Goal: Task Accomplishment & Management: Use online tool/utility

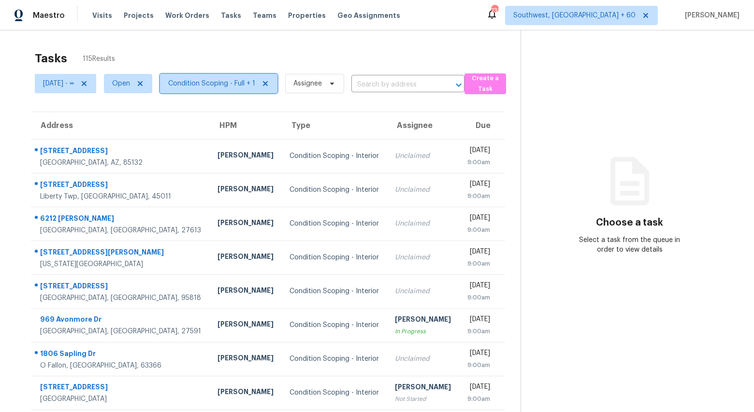
click at [252, 84] on span "Condition Scoping - Full + 1" at bounding box center [211, 84] width 87 height 10
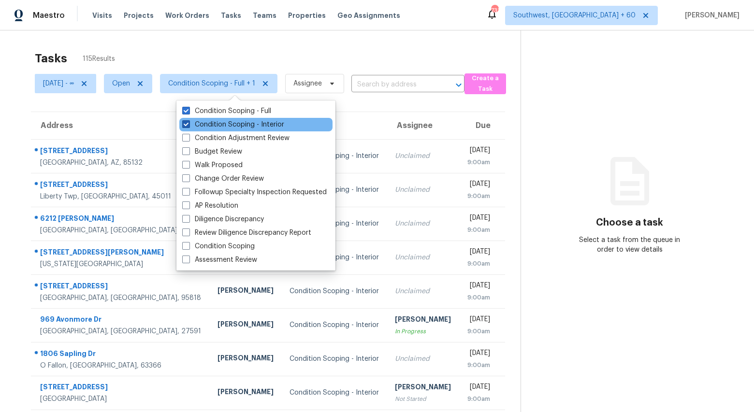
click at [244, 123] on label "Condition Scoping - Interior" at bounding box center [233, 125] width 102 height 10
click at [188, 123] on input "Condition Scoping - Interior" at bounding box center [185, 123] width 6 height 6
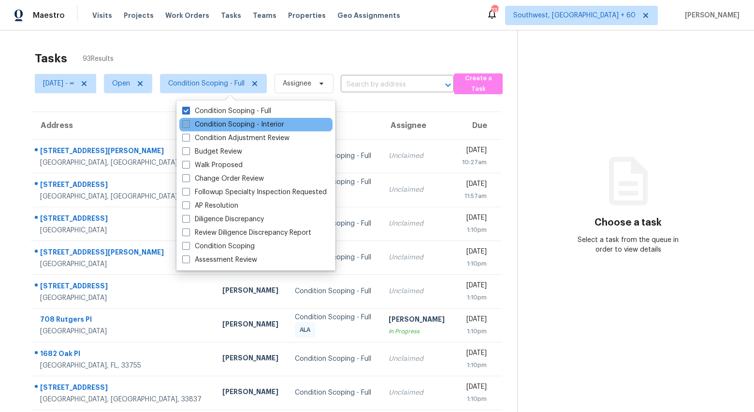
click at [244, 123] on label "Condition Scoping - Interior" at bounding box center [233, 125] width 102 height 10
click at [188, 123] on input "Condition Scoping - Interior" at bounding box center [185, 123] width 6 height 6
checkbox input "true"
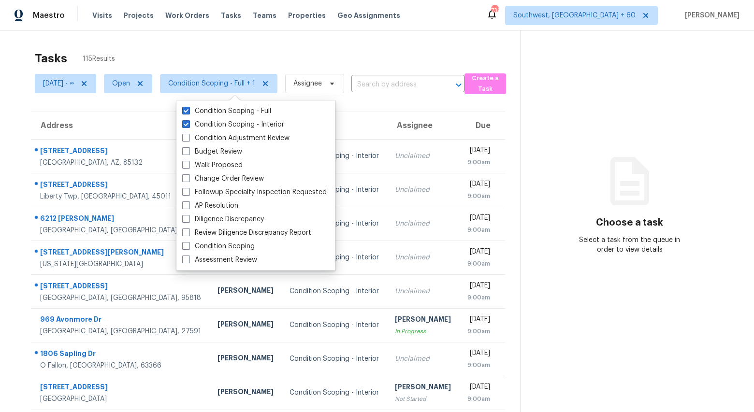
click at [206, 43] on div "Tasks 115 Results Thu, Sep 25 - ∞ Open Condition Scoping - Full + 1 Assignee ​ …" at bounding box center [377, 266] width 754 height 473
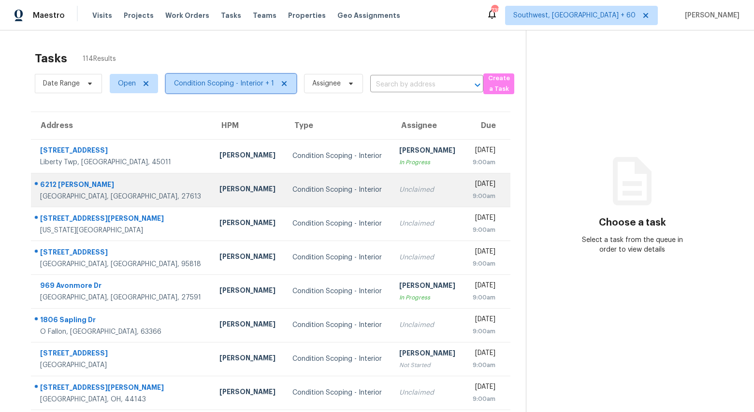
click at [238, 91] on span "Condition Scoping - Interior + 1" at bounding box center [231, 83] width 130 height 19
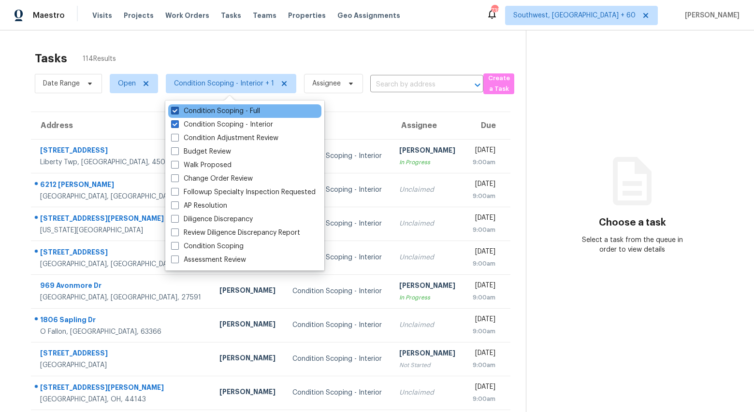
click at [230, 112] on label "Condition Scoping - Full" at bounding box center [215, 111] width 89 height 10
click at [177, 112] on input "Condition Scoping - Full" at bounding box center [174, 109] width 6 height 6
checkbox input "false"
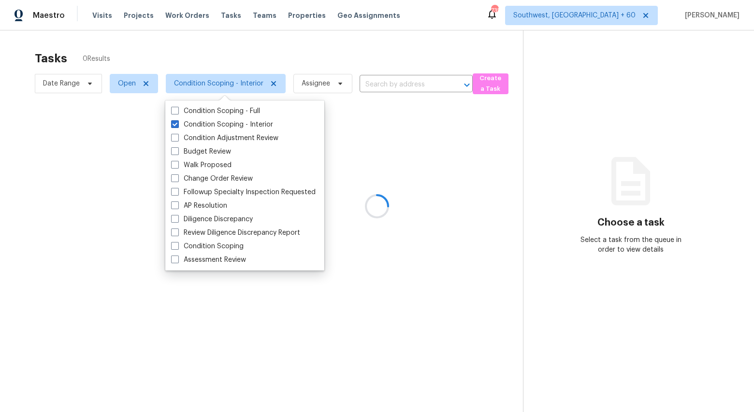
click at [238, 49] on div at bounding box center [377, 206] width 754 height 412
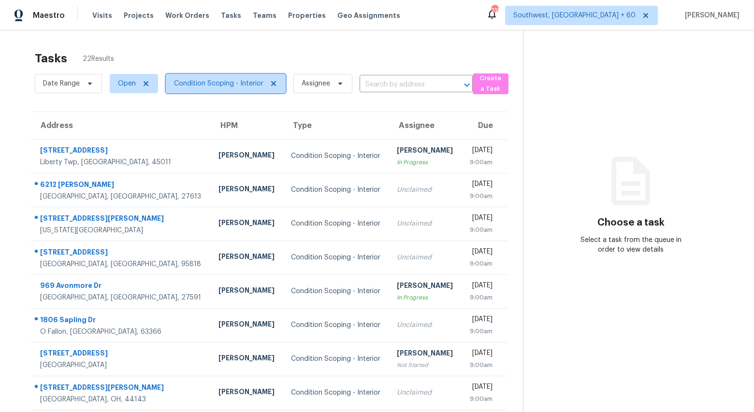
click at [225, 82] on span "Condition Scoping - Interior" at bounding box center [218, 84] width 89 height 10
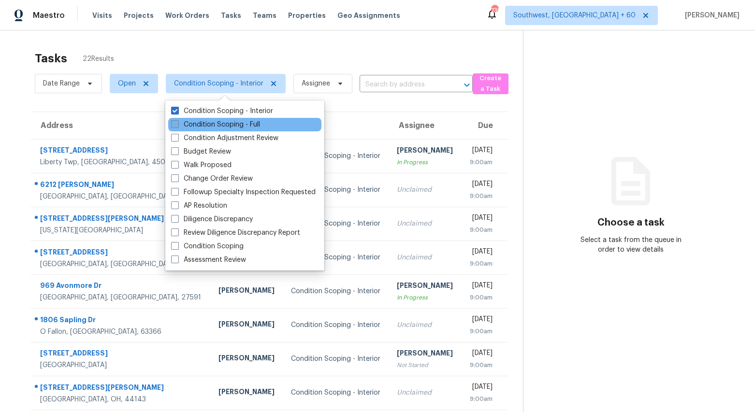
click at [220, 122] on label "Condition Scoping - Full" at bounding box center [215, 125] width 89 height 10
click at [177, 122] on input "Condition Scoping - Full" at bounding box center [174, 123] width 6 height 6
checkbox input "true"
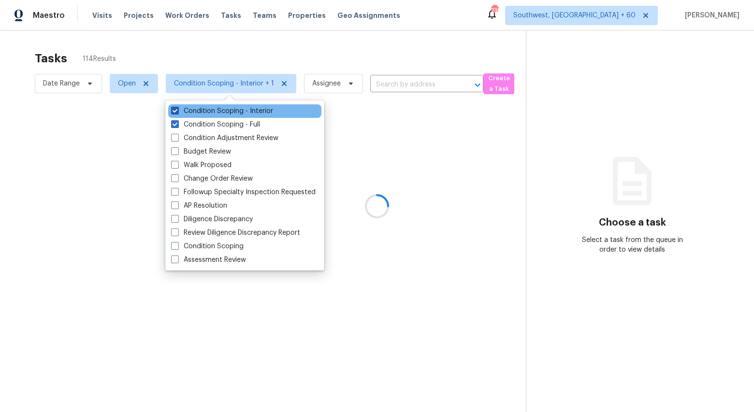
click at [216, 111] on label "Condition Scoping - Interior" at bounding box center [222, 111] width 102 height 10
click at [177, 111] on input "Condition Scoping - Interior" at bounding box center [174, 109] width 6 height 6
checkbox input "false"
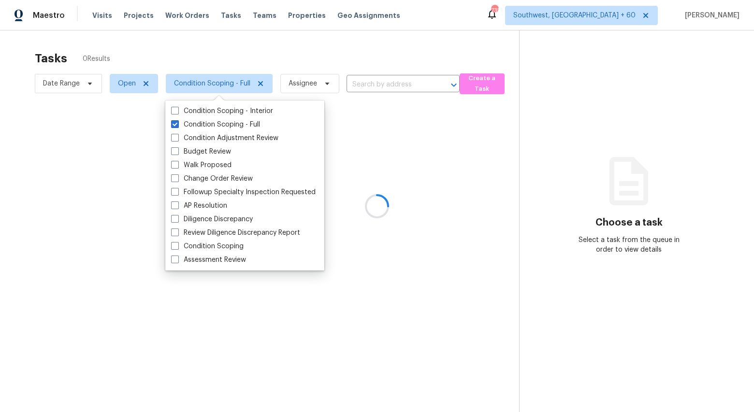
click at [199, 55] on div at bounding box center [377, 206] width 754 height 412
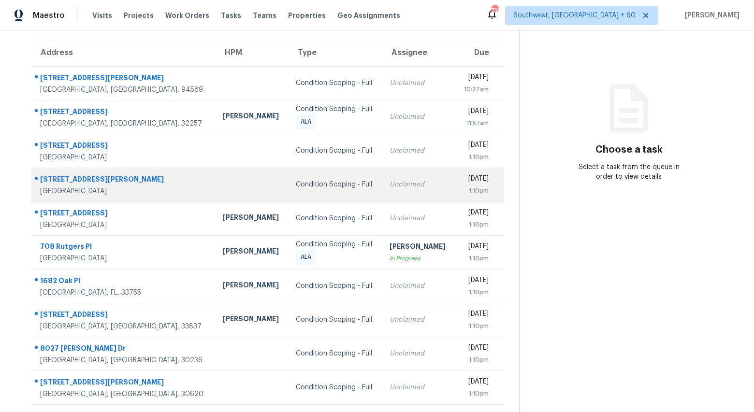
scroll to position [91, 0]
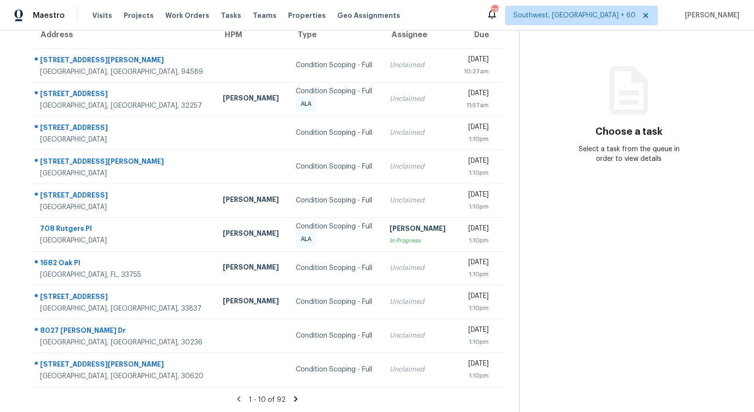
click at [295, 400] on icon at bounding box center [295, 399] width 9 height 9
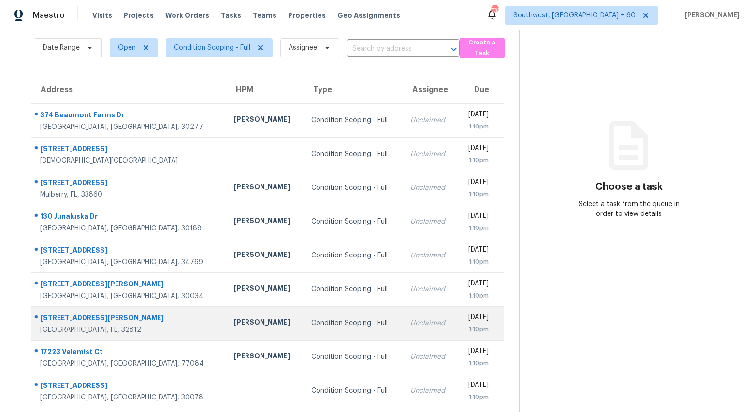
scroll to position [0, 0]
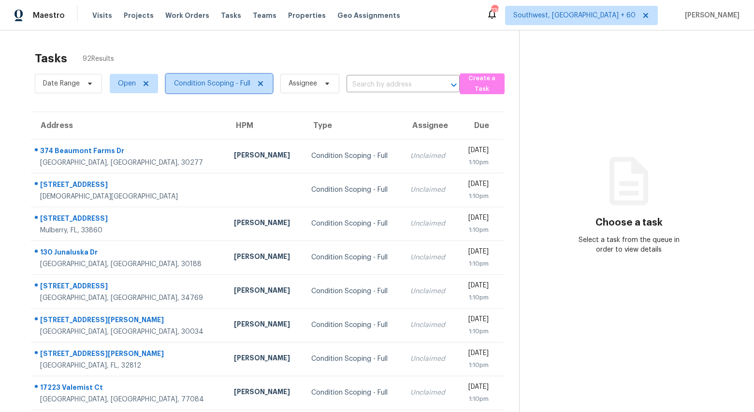
click at [214, 81] on span "Condition Scoping - Full" at bounding box center [212, 84] width 76 height 10
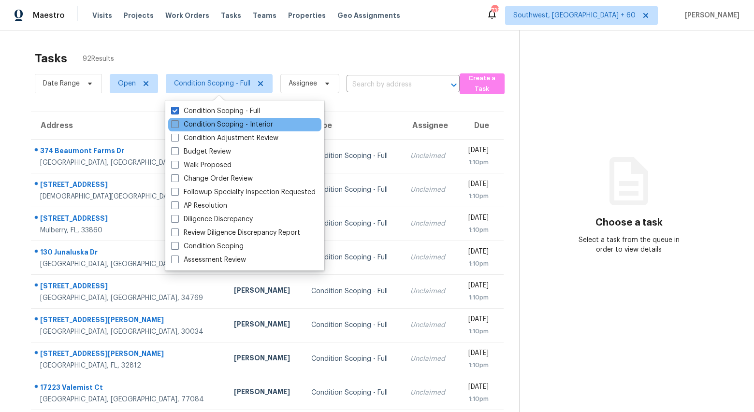
click at [219, 127] on label "Condition Scoping - Interior" at bounding box center [222, 125] width 102 height 10
click at [177, 126] on input "Condition Scoping - Interior" at bounding box center [174, 123] width 6 height 6
checkbox input "true"
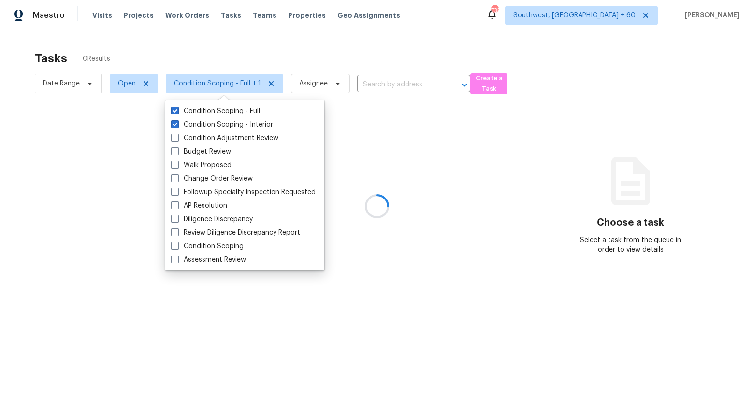
click at [188, 51] on div at bounding box center [377, 206] width 754 height 412
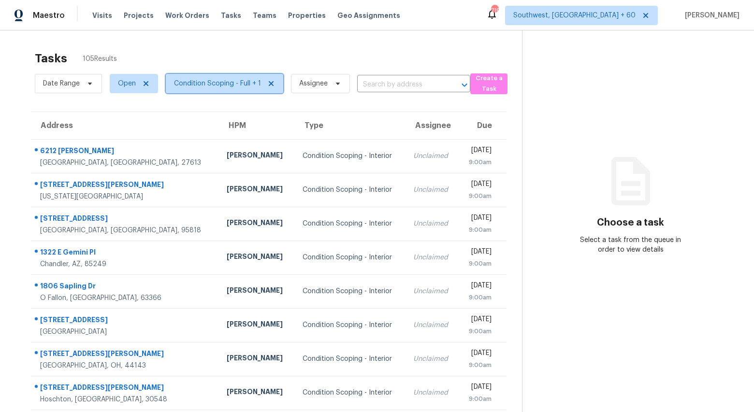
click at [209, 84] on span "Condition Scoping - Full + 1" at bounding box center [217, 84] width 87 height 10
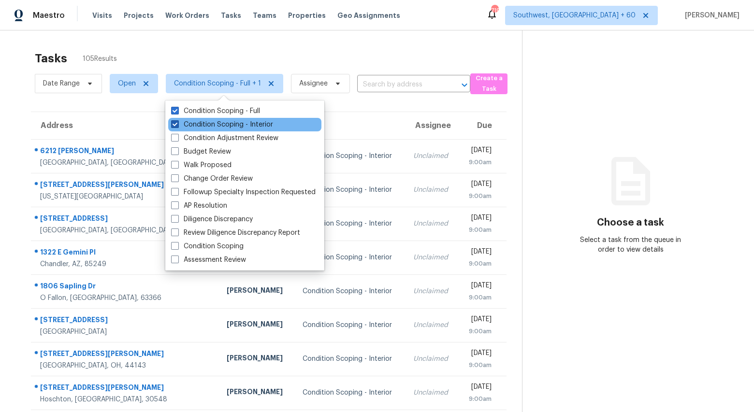
click at [210, 124] on label "Condition Scoping - Interior" at bounding box center [222, 125] width 102 height 10
click at [177, 124] on input "Condition Scoping - Interior" at bounding box center [174, 123] width 6 height 6
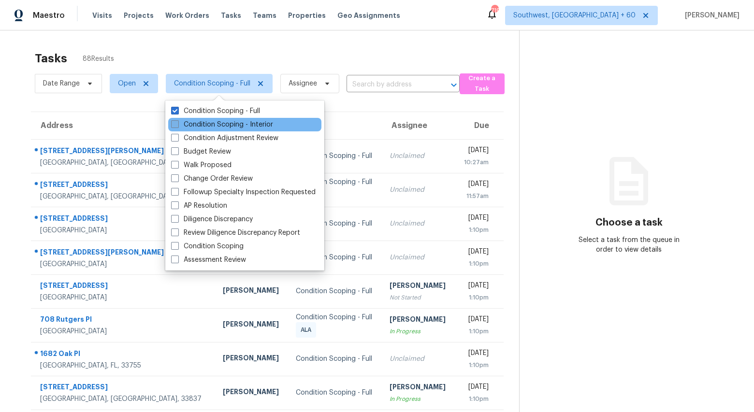
click at [210, 124] on label "Condition Scoping - Interior" at bounding box center [222, 125] width 102 height 10
click at [177, 124] on input "Condition Scoping - Interior" at bounding box center [174, 123] width 6 height 6
checkbox input "true"
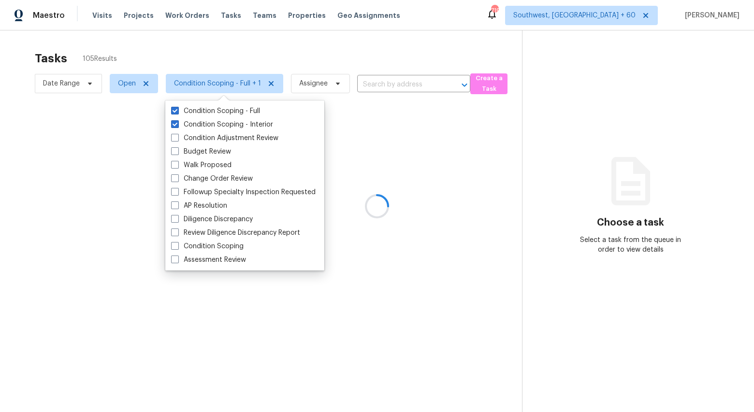
click at [182, 45] on div at bounding box center [377, 206] width 754 height 412
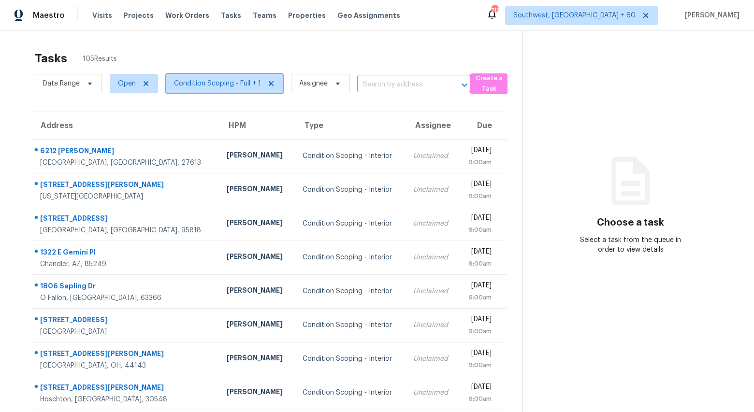
click at [206, 83] on span "Condition Scoping - Full + 1" at bounding box center [217, 84] width 87 height 10
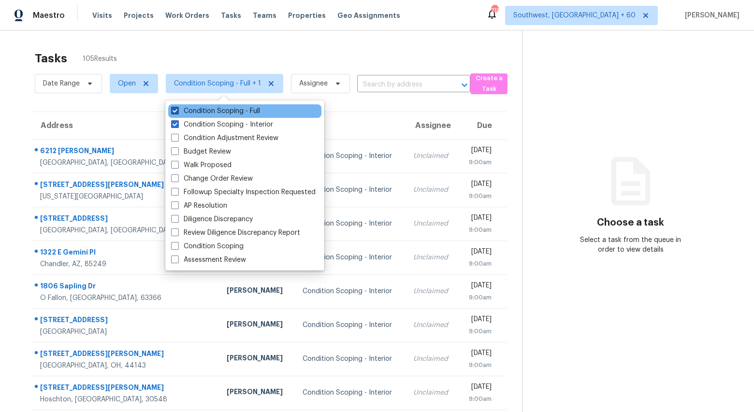
click at [207, 108] on label "Condition Scoping - Full" at bounding box center [215, 111] width 89 height 10
click at [177, 108] on input "Condition Scoping - Full" at bounding box center [174, 109] width 6 height 6
checkbox input "false"
click at [194, 35] on div "Tasks 17 Results Date Range Open Condition Scoping - Interior Assignee ​ Create…" at bounding box center [377, 266] width 754 height 473
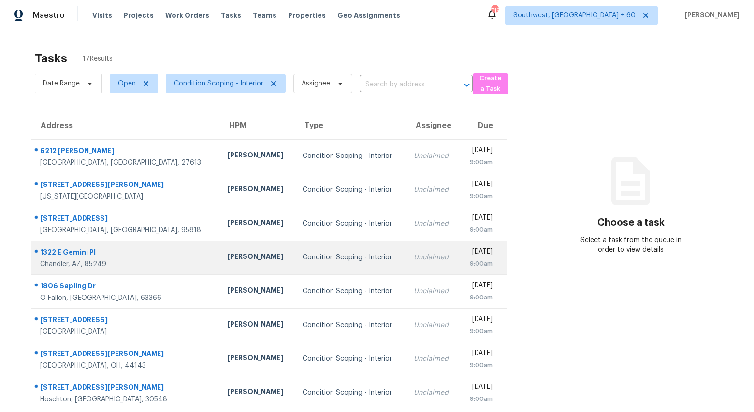
scroll to position [91, 0]
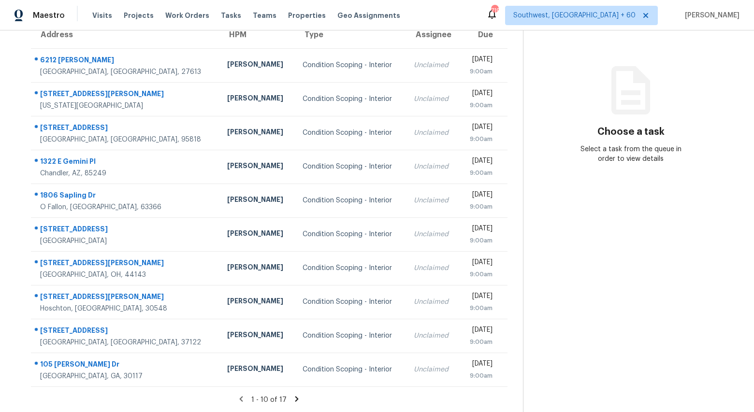
click at [295, 398] on icon at bounding box center [296, 398] width 3 height 5
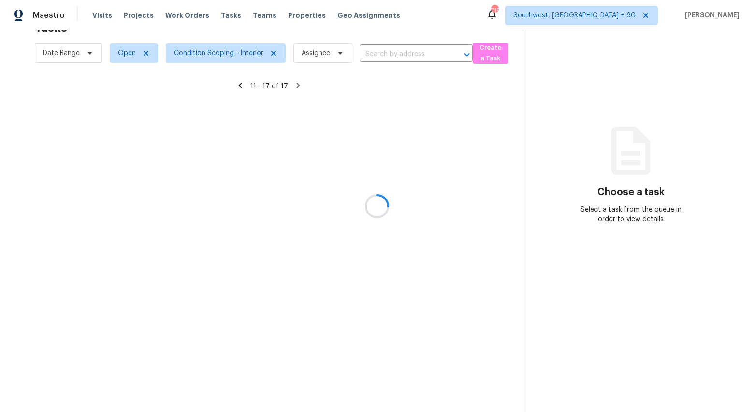
scroll to position [30, 0]
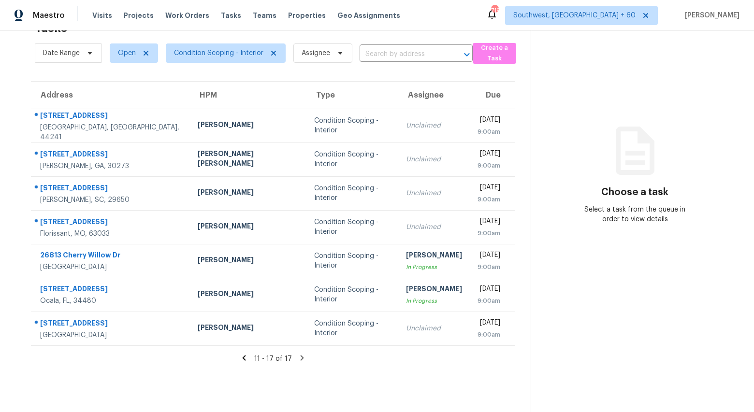
click at [244, 358] on icon at bounding box center [244, 358] width 9 height 9
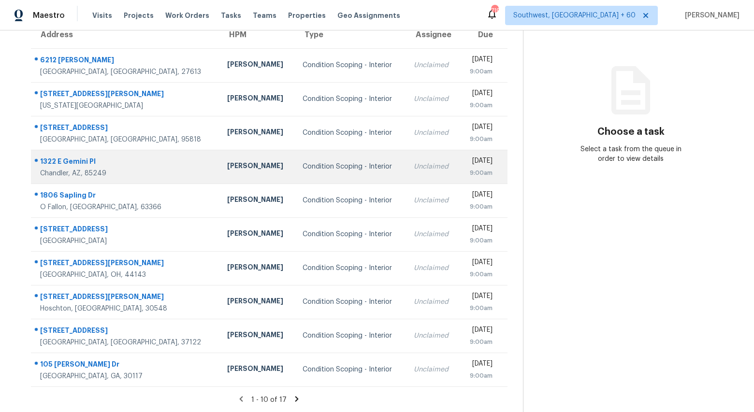
scroll to position [0, 0]
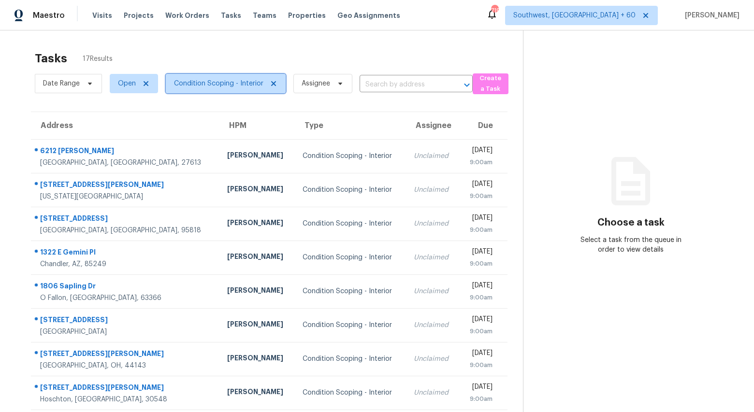
click at [217, 82] on span "Condition Scoping - Interior" at bounding box center [218, 84] width 89 height 10
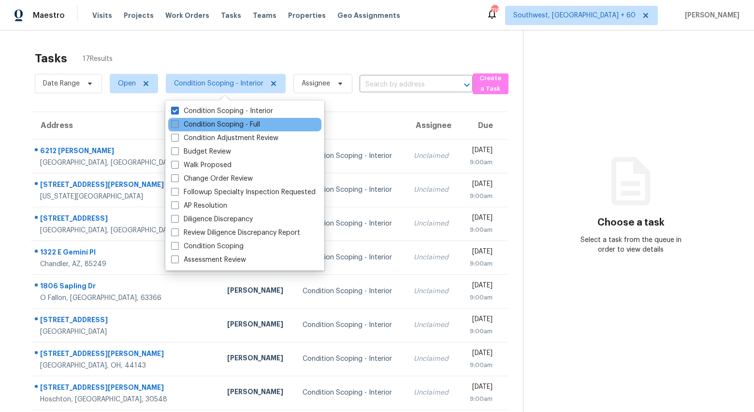
click at [213, 123] on label "Condition Scoping - Full" at bounding box center [215, 125] width 89 height 10
click at [177, 123] on input "Condition Scoping - Full" at bounding box center [174, 123] width 6 height 6
checkbox input "true"
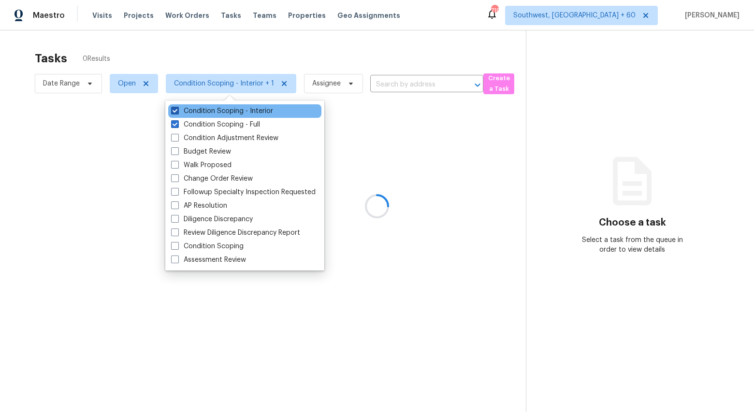
click at [204, 106] on label "Condition Scoping - Interior" at bounding box center [222, 111] width 102 height 10
click at [177, 106] on input "Condition Scoping - Interior" at bounding box center [174, 109] width 6 height 6
checkbox input "false"
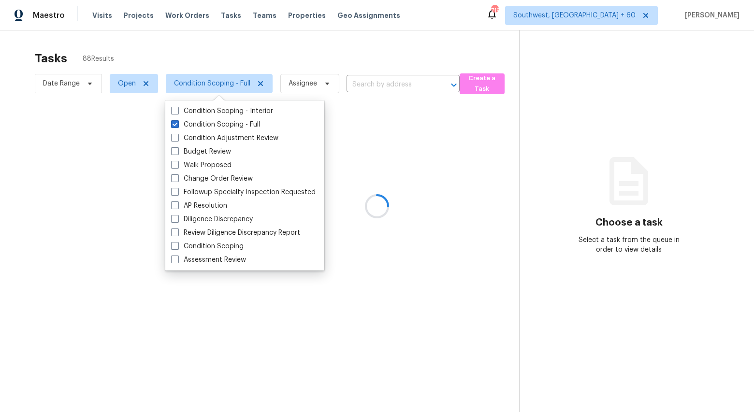
click at [183, 53] on div at bounding box center [377, 206] width 754 height 412
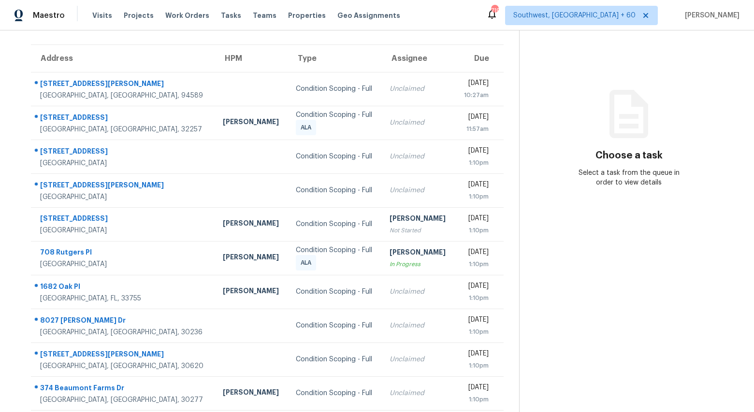
scroll to position [91, 0]
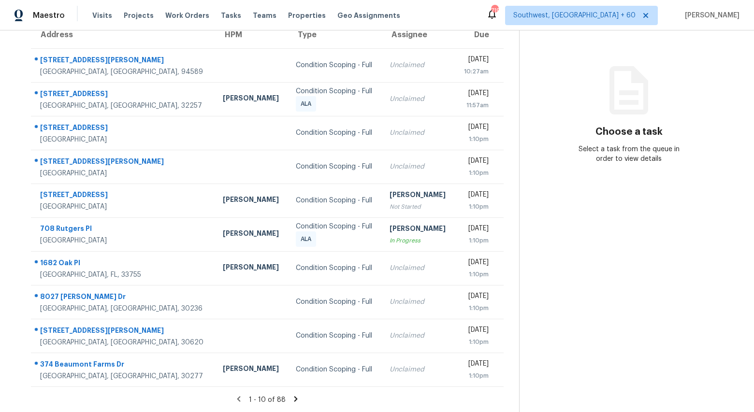
click at [294, 400] on icon at bounding box center [295, 398] width 3 height 5
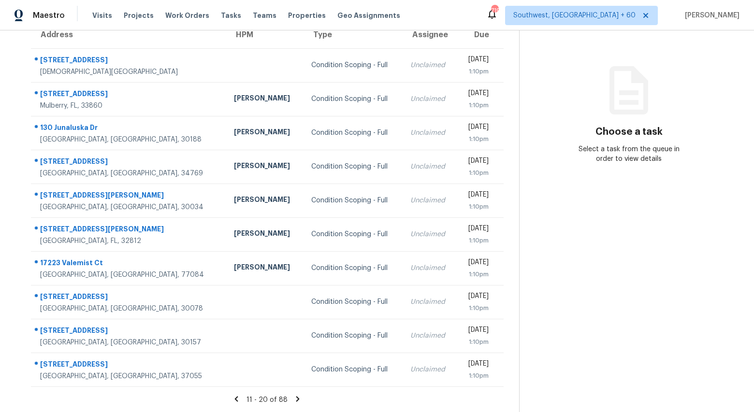
click at [296, 398] on icon at bounding box center [297, 398] width 3 height 5
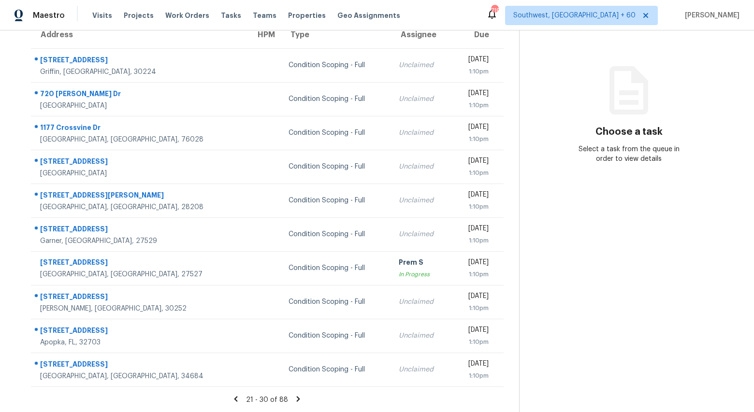
click at [296, 399] on icon at bounding box center [298, 399] width 9 height 9
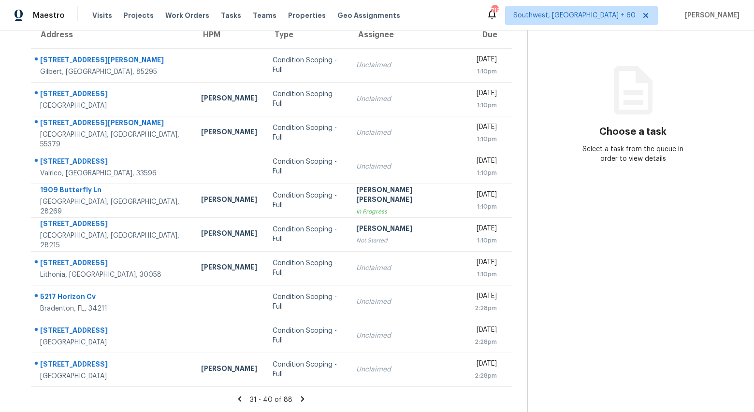
click at [298, 399] on icon at bounding box center [302, 399] width 9 height 9
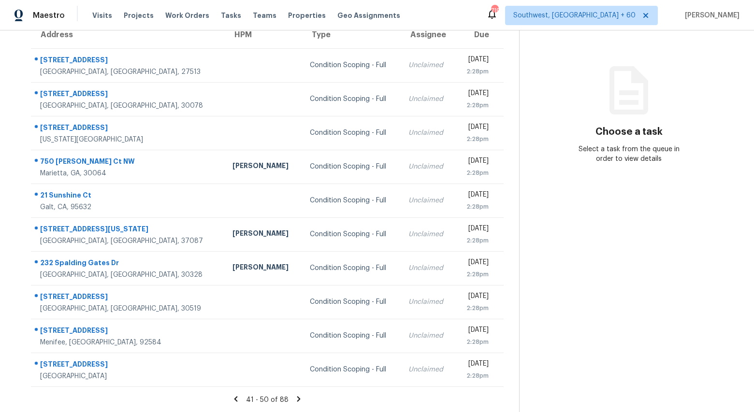
click at [297, 400] on icon at bounding box center [298, 398] width 3 height 5
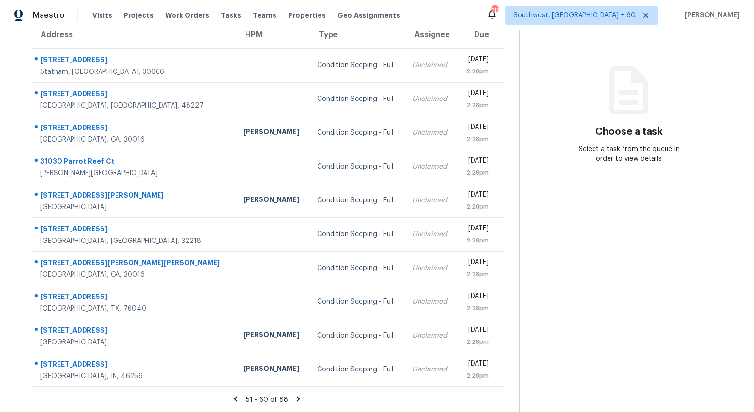
click at [298, 398] on icon at bounding box center [298, 398] width 3 height 5
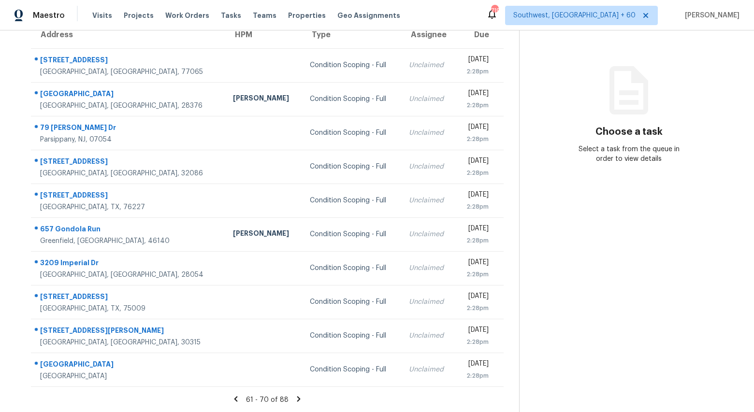
click at [298, 398] on icon at bounding box center [298, 398] width 3 height 5
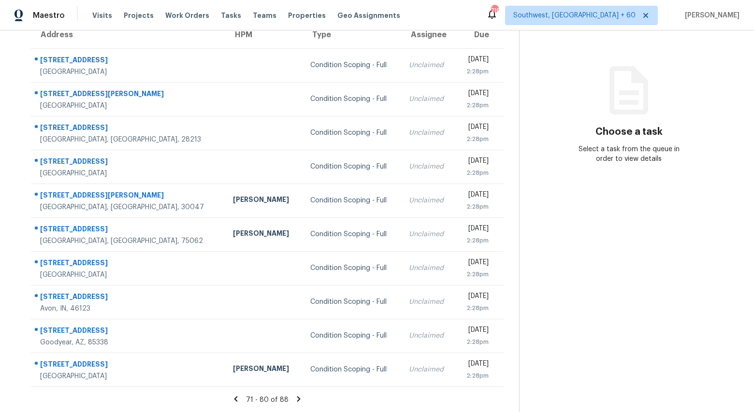
click at [298, 398] on icon at bounding box center [298, 398] width 3 height 5
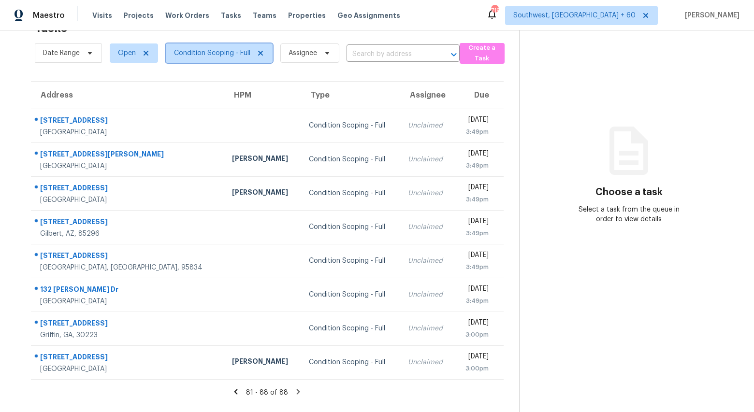
click at [198, 53] on span "Condition Scoping - Full" at bounding box center [212, 53] width 76 height 10
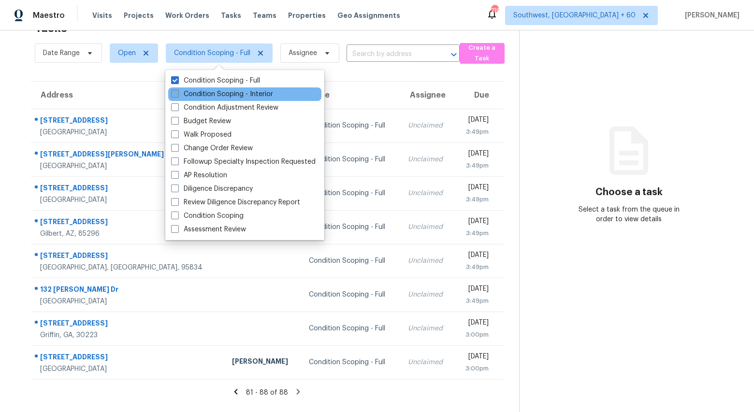
click at [202, 95] on label "Condition Scoping - Interior" at bounding box center [222, 94] width 102 height 10
click at [177, 95] on input "Condition Scoping - Interior" at bounding box center [174, 92] width 6 height 6
checkbox input "true"
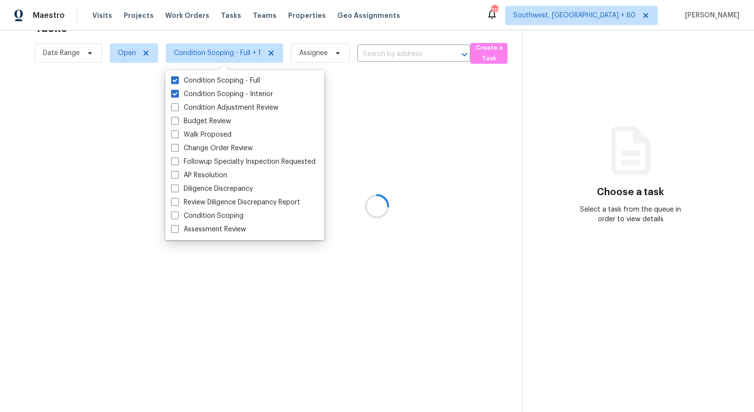
click at [24, 168] on div at bounding box center [377, 206] width 754 height 412
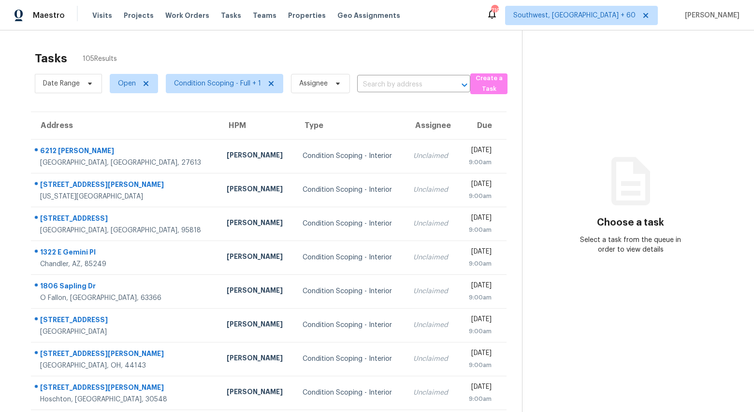
click at [605, 116] on section "Choose a task Select a task from the queue in order to view details" at bounding box center [630, 266] width 216 height 473
click at [223, 87] on span "Condition Scoping - Full + 1" at bounding box center [217, 84] width 87 height 10
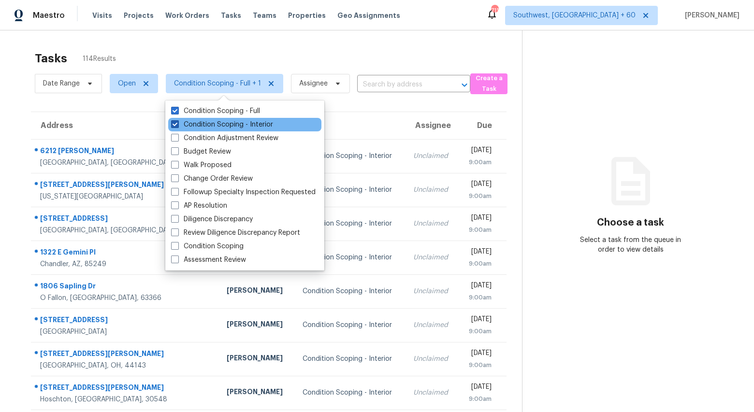
click at [223, 129] on label "Condition Scoping - Interior" at bounding box center [222, 125] width 102 height 10
click at [177, 126] on input "Condition Scoping - Interior" at bounding box center [174, 123] width 6 height 6
checkbox input "false"
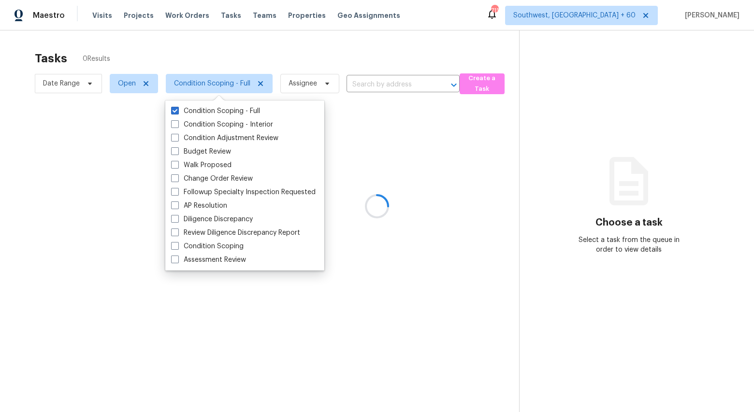
click at [181, 59] on div at bounding box center [377, 206] width 754 height 412
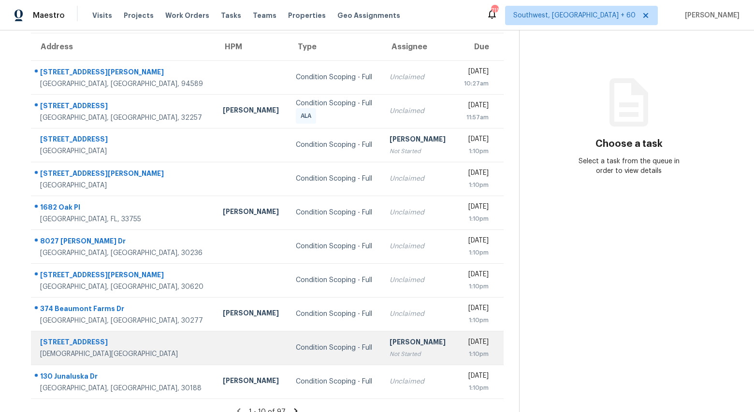
scroll to position [91, 0]
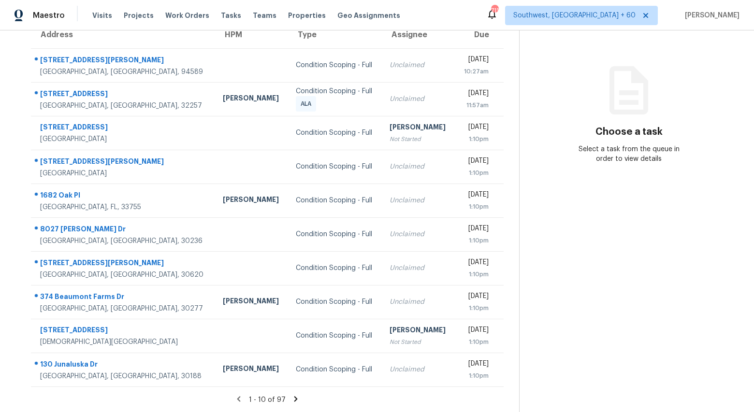
click at [294, 400] on icon at bounding box center [295, 398] width 3 height 5
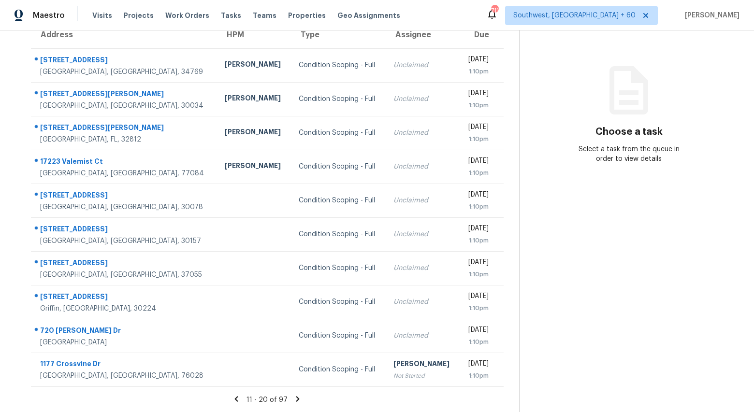
click at [297, 400] on icon at bounding box center [297, 399] width 9 height 9
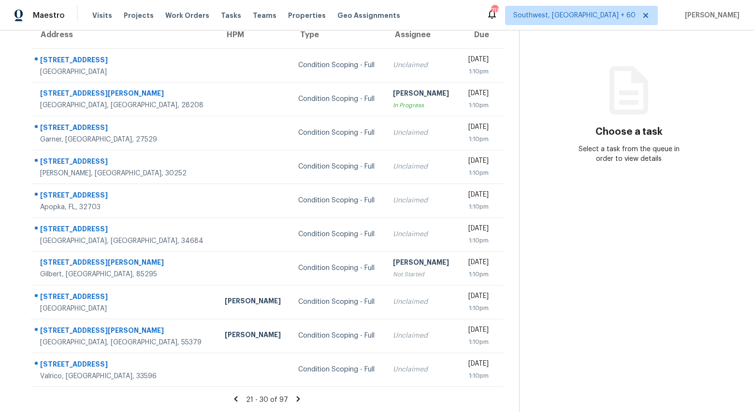
click at [297, 399] on icon at bounding box center [298, 398] width 3 height 5
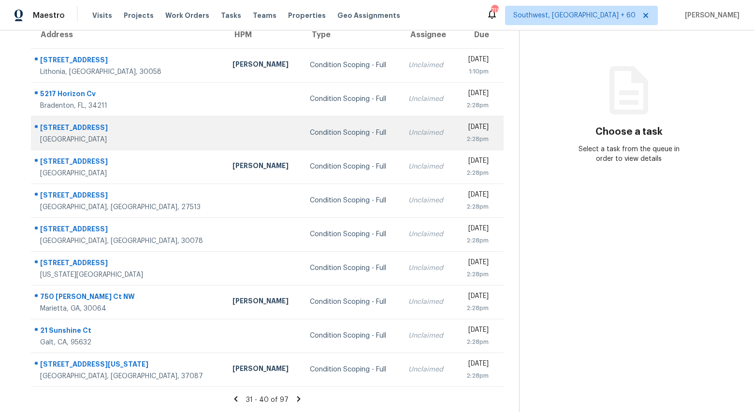
scroll to position [0, 0]
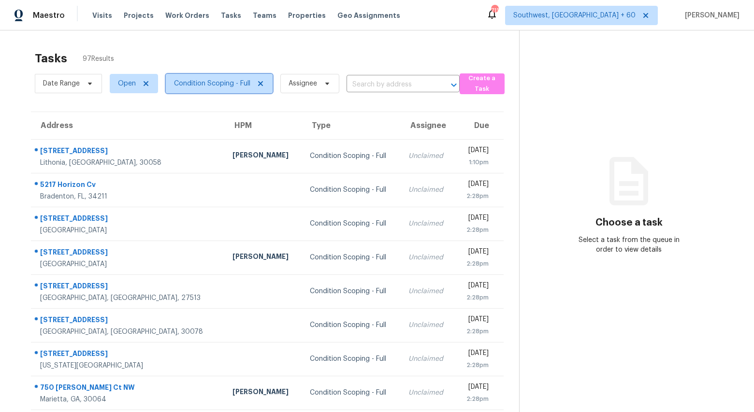
click at [195, 86] on span "Condition Scoping - Full" at bounding box center [212, 84] width 76 height 10
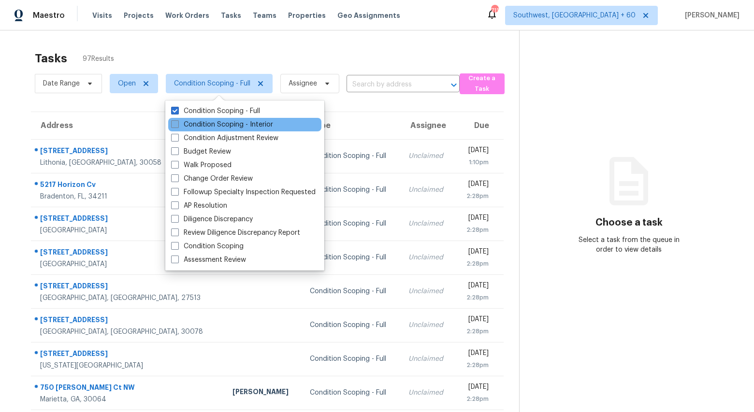
click at [204, 127] on label "Condition Scoping - Interior" at bounding box center [222, 125] width 102 height 10
click at [177, 126] on input "Condition Scoping - Interior" at bounding box center [174, 123] width 6 height 6
checkbox input "true"
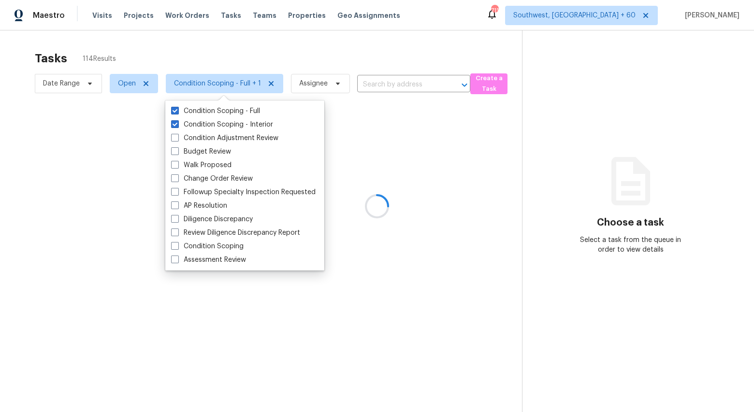
click at [153, 55] on div at bounding box center [377, 206] width 754 height 412
